Goal: Use online tool/utility: Utilize a website feature to perform a specific function

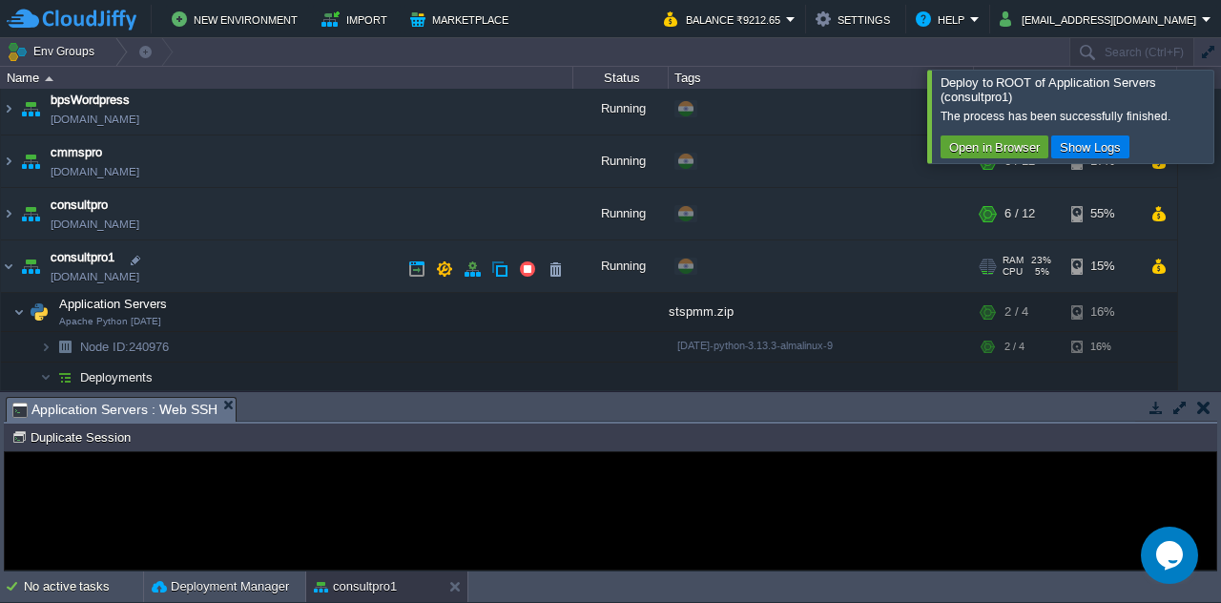
scroll to position [479, 0]
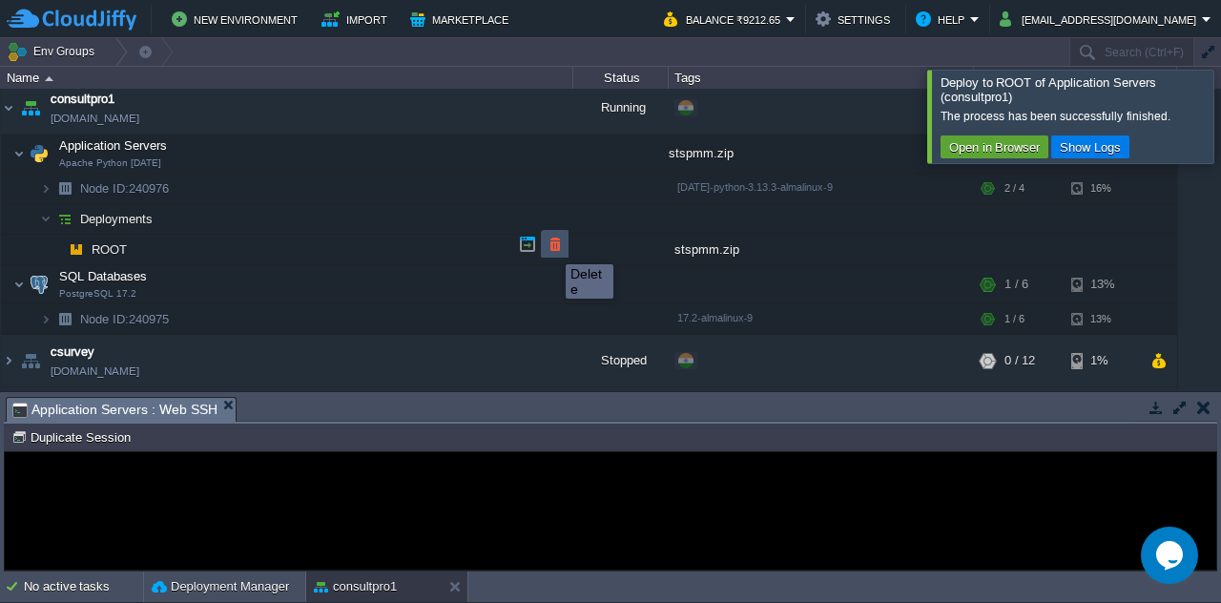
click at [551, 247] on button "button" at bounding box center [555, 244] width 17 height 17
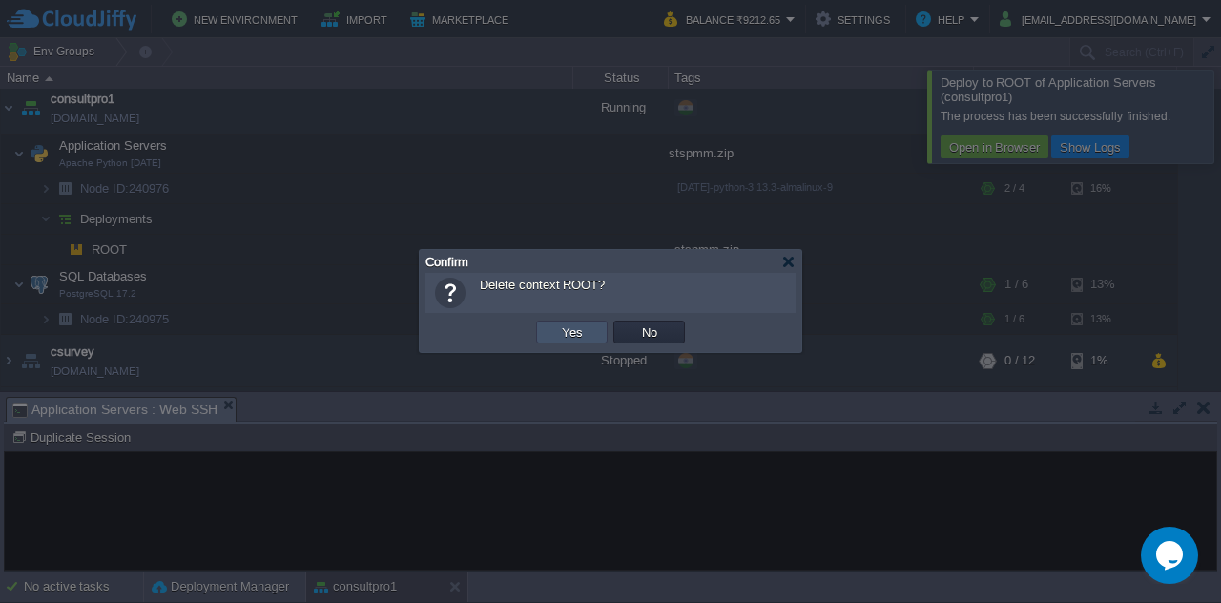
click at [561, 326] on button "Yes" at bounding box center [572, 331] width 32 height 17
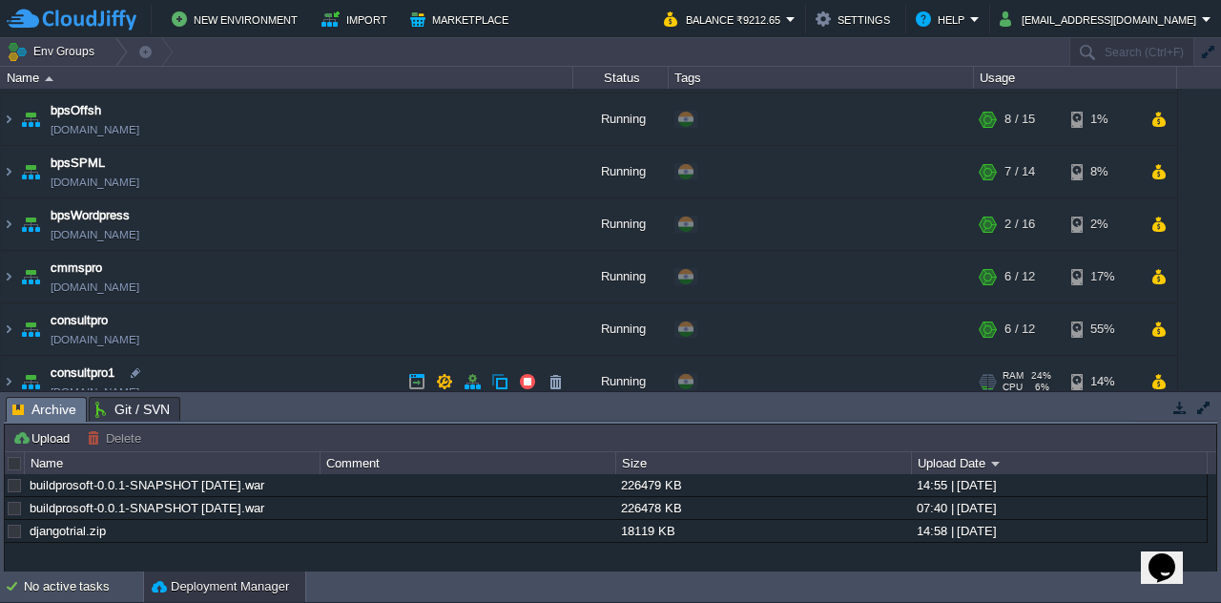
scroll to position [254, 0]
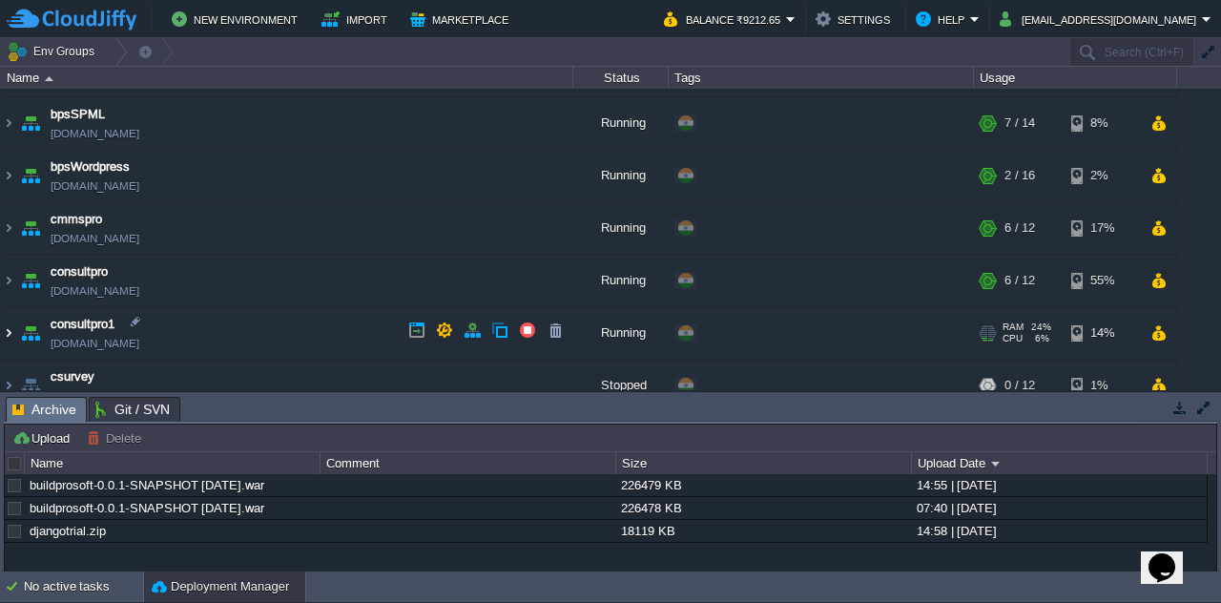
click at [4, 327] on img at bounding box center [8, 333] width 15 height 52
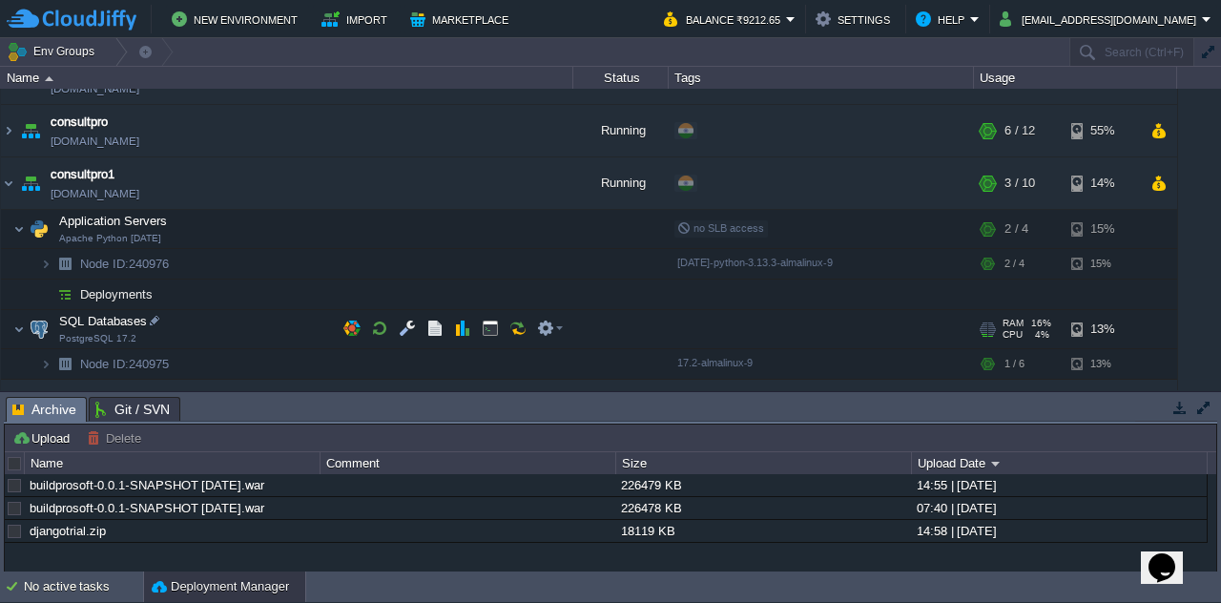
scroll to position [455, 0]
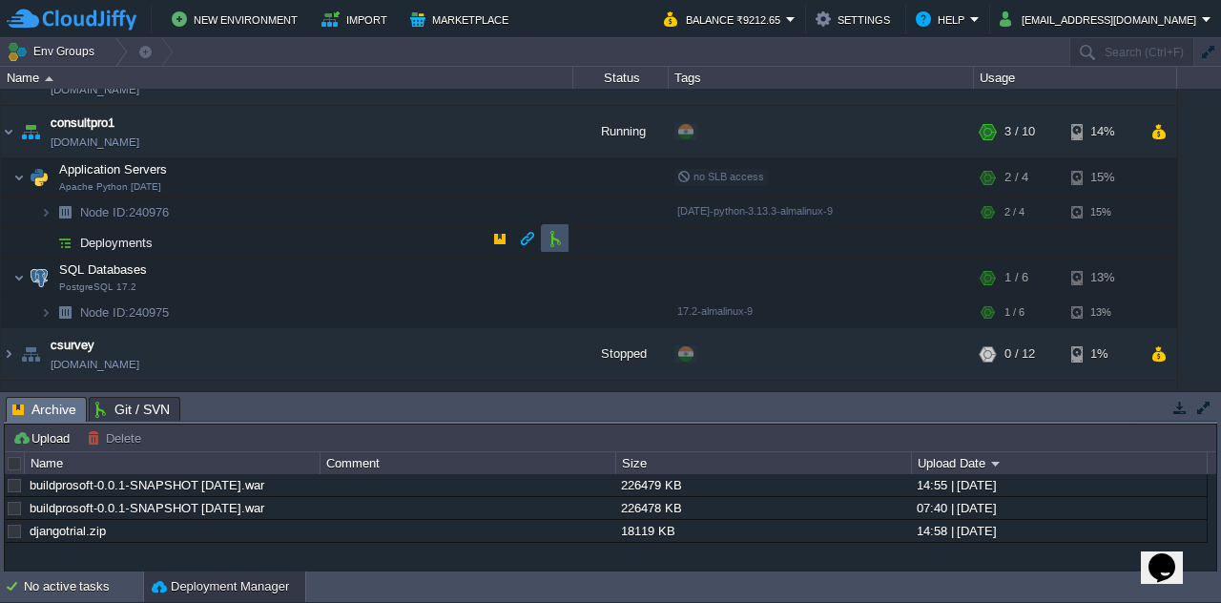
click at [551, 245] on button "button" at bounding box center [555, 238] width 17 height 17
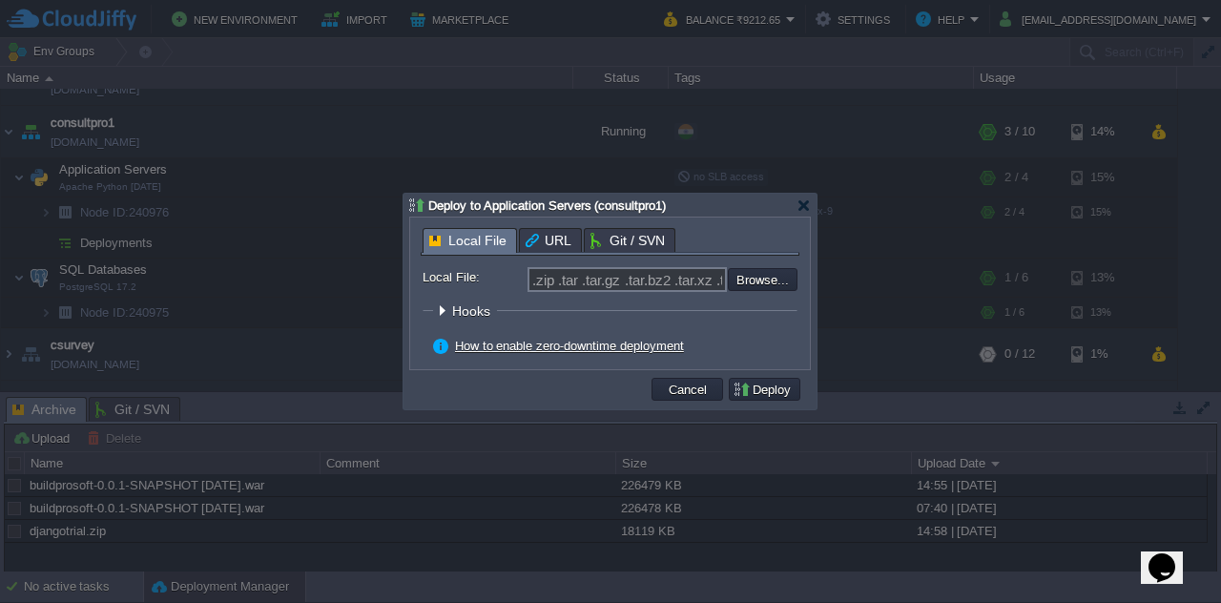
click at [490, 219] on div "Local File URL Git / SVN Repository: Select existing or add a new one Branch: m…" at bounding box center [610, 294] width 400 height 152
click at [760, 276] on input "file" at bounding box center [676, 279] width 241 height 22
type input "C:\fakepath\stspmm.zip"
type input "stspmm.zip"
click at [759, 392] on button "Deploy" at bounding box center [765, 389] width 64 height 17
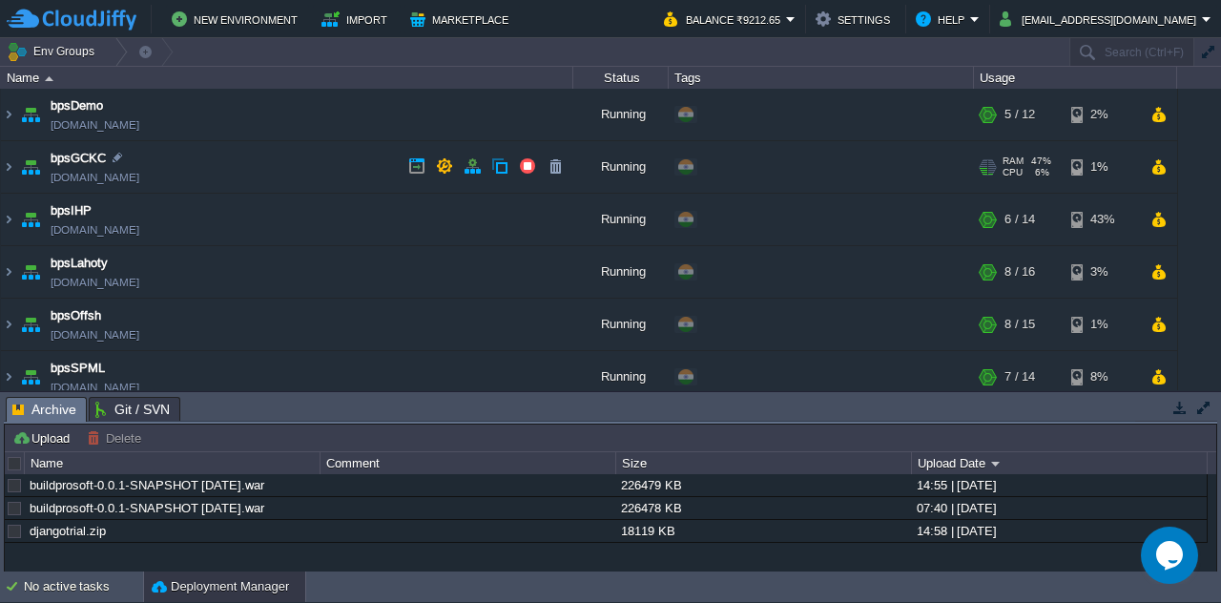
click at [791, 185] on div "+ Add to Env Group" at bounding box center [821, 167] width 299 height 53
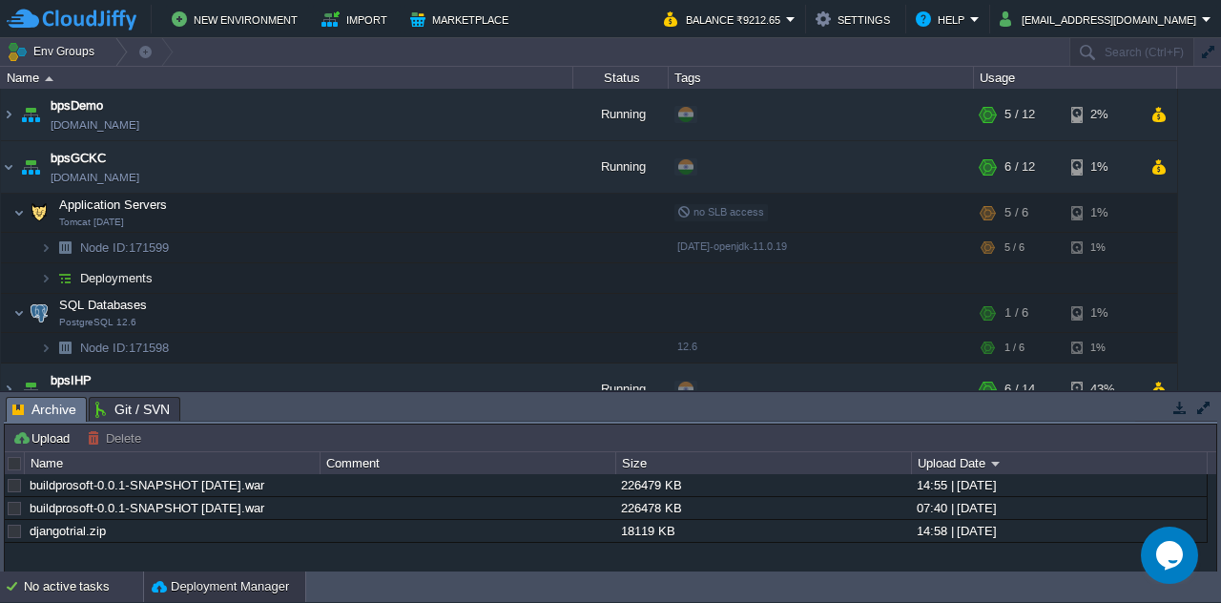
click at [65, 591] on div "No active tasks" at bounding box center [83, 587] width 119 height 31
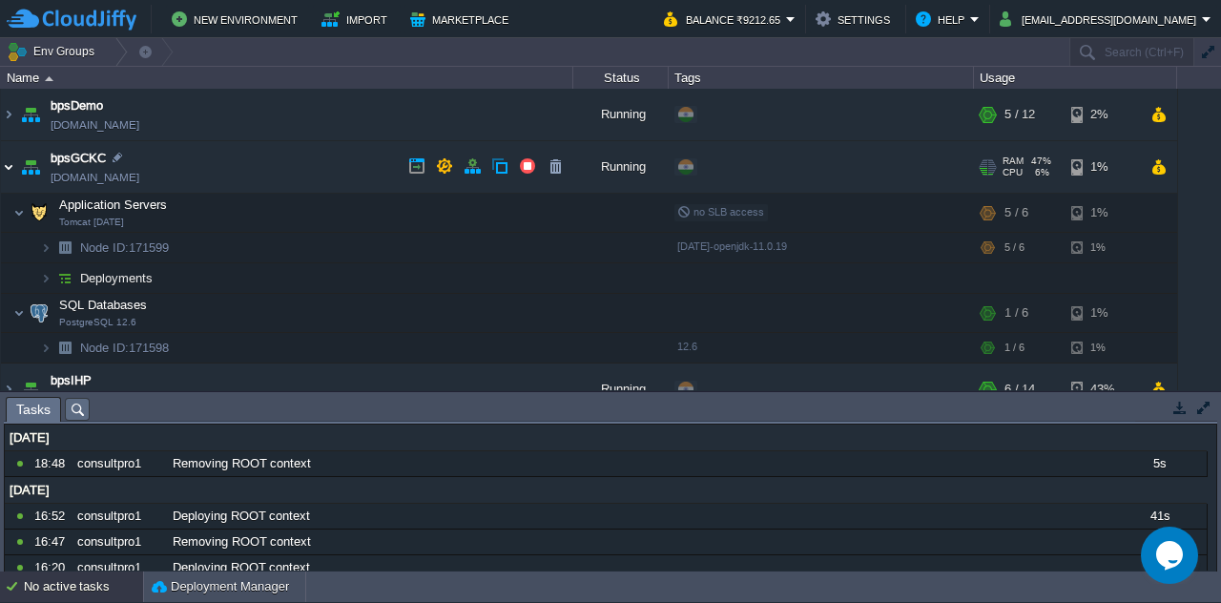
click at [15, 170] on img at bounding box center [8, 167] width 15 height 52
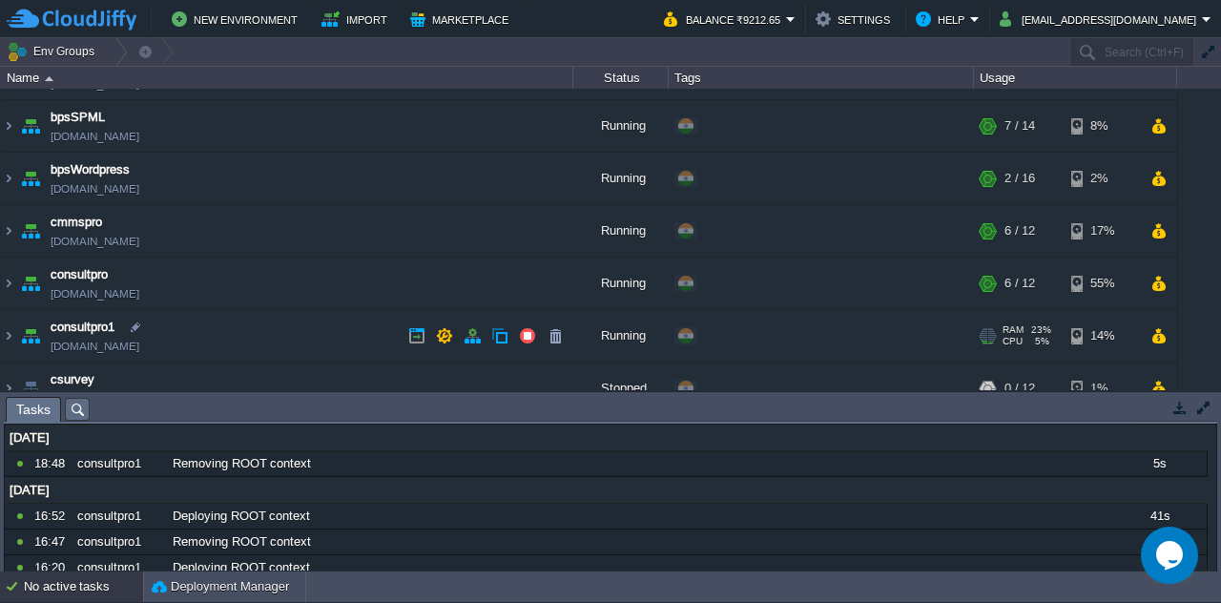
scroll to position [324, 0]
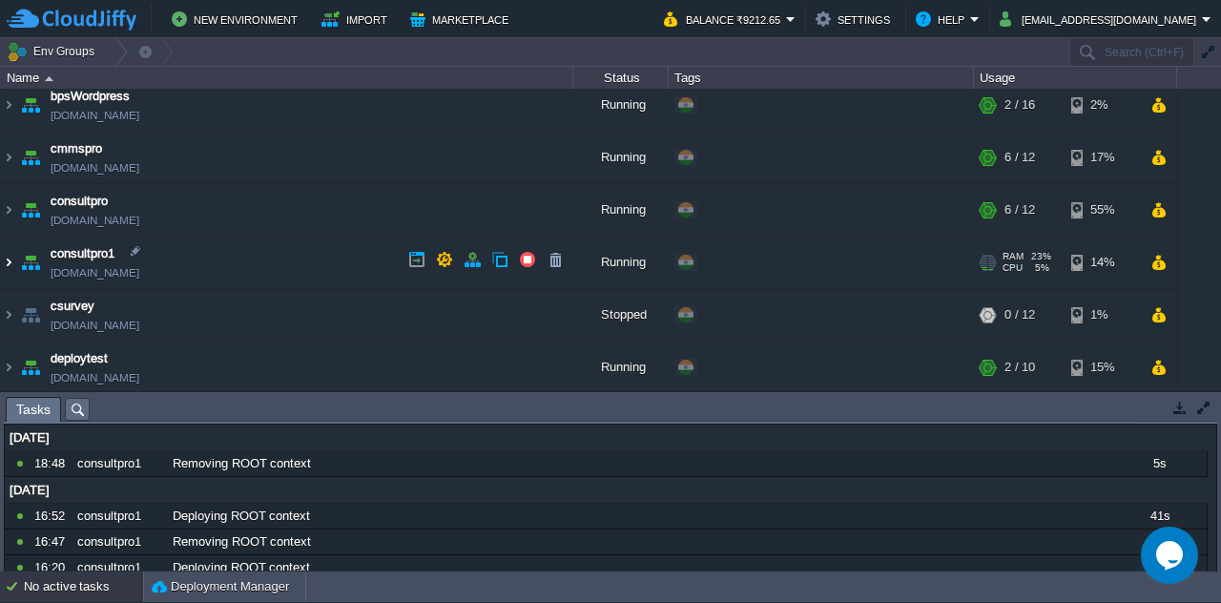
click at [9, 257] on img at bounding box center [8, 263] width 15 height 52
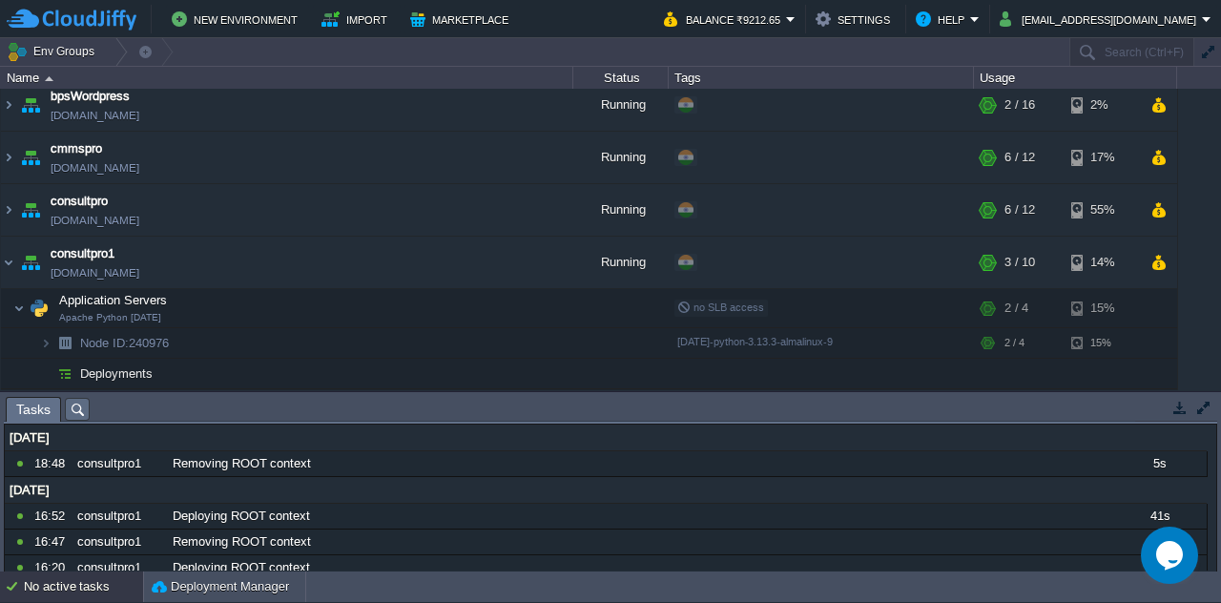
scroll to position [492, 0]
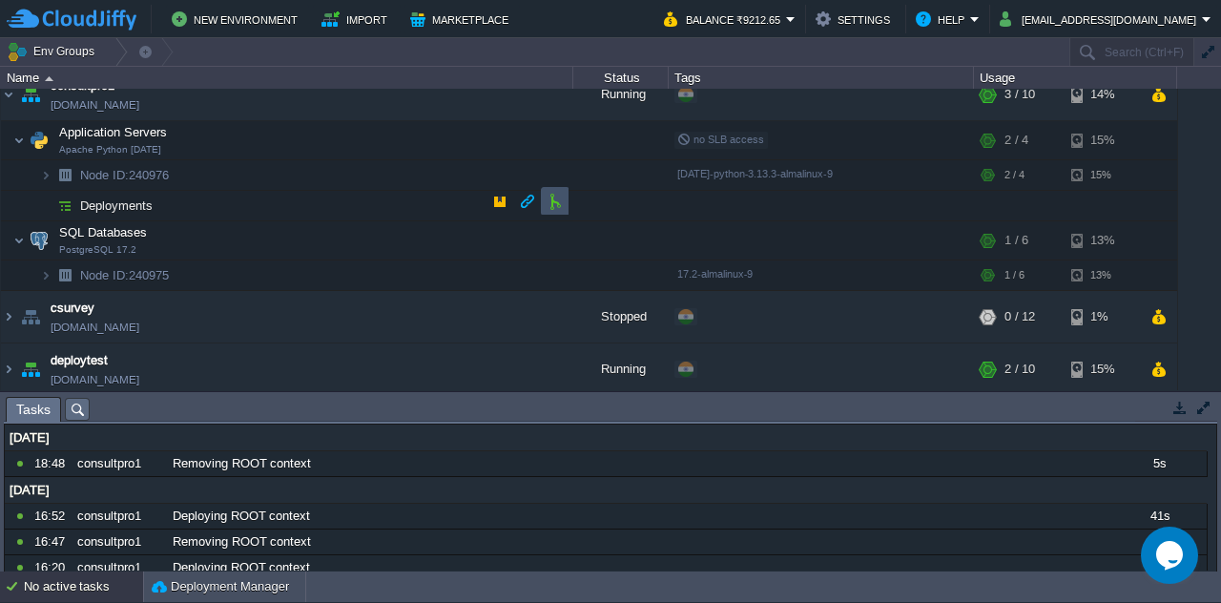
click at [556, 196] on button "button" at bounding box center [555, 201] width 17 height 17
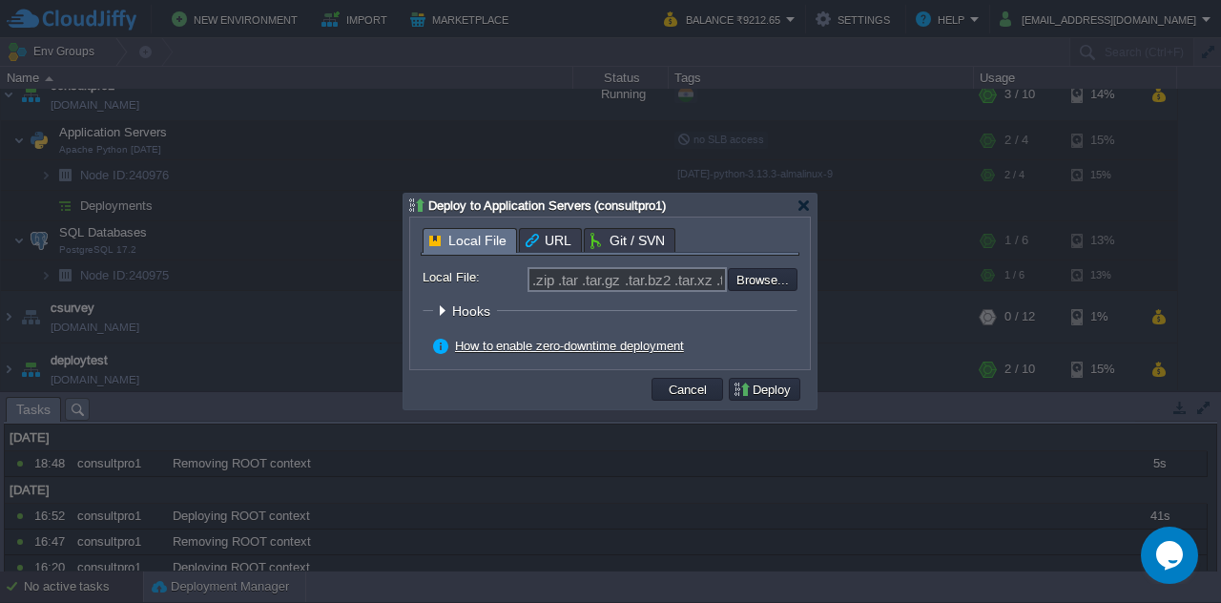
click at [468, 218] on div "Local File URL Git / SVN Repository: Select existing or add a new one Branch: m…" at bounding box center [610, 294] width 400 height 152
click at [759, 275] on input "file" at bounding box center [676, 279] width 241 height 22
type input "C:\fakepath\stspmm.zip"
type input "stspmm.zip"
click at [775, 381] on button "Deploy" at bounding box center [765, 389] width 64 height 17
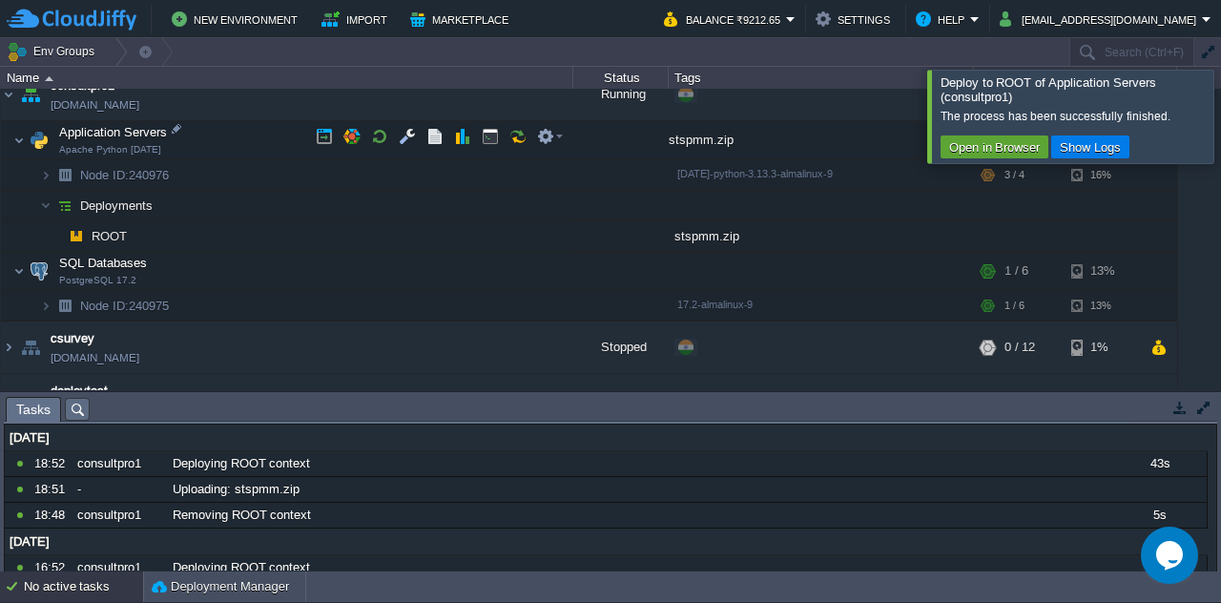
scroll to position [447, 0]
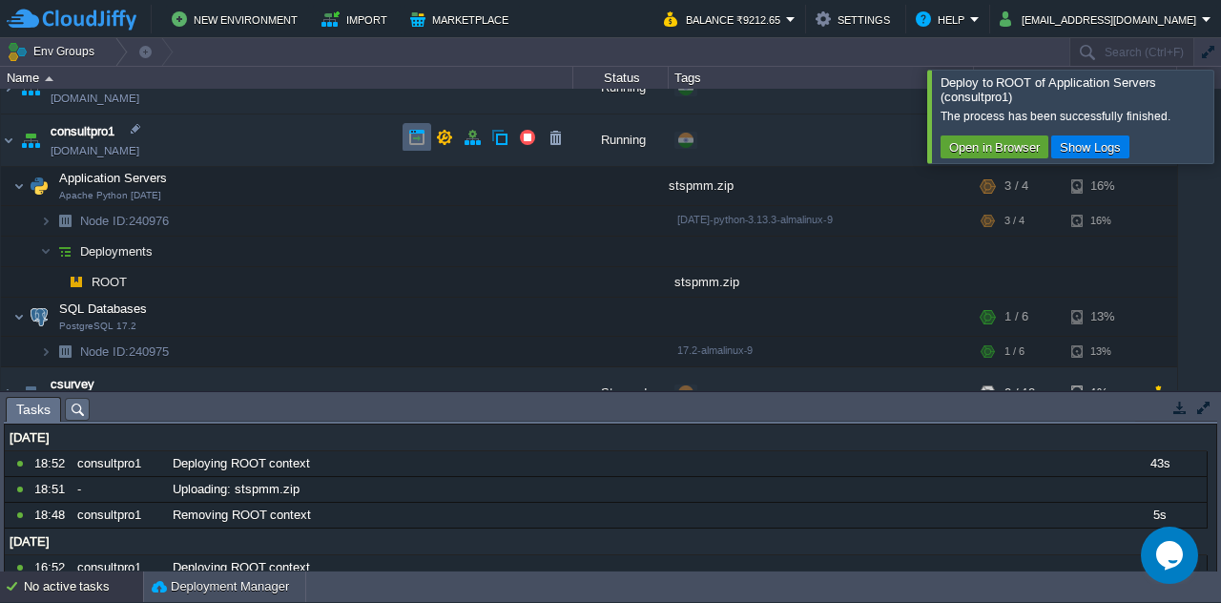
click at [412, 139] on button "button" at bounding box center [416, 137] width 17 height 17
